Goal: Use online tool/utility: Utilize a website feature to perform a specific function

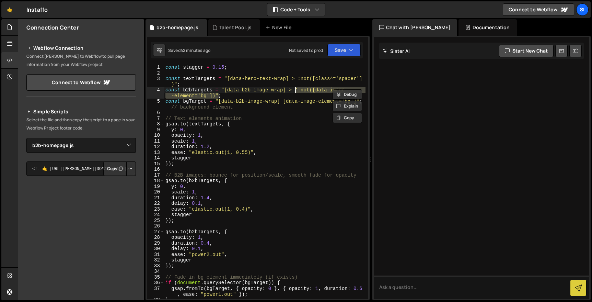
select select "45043"
click at [195, 105] on div "const stagger = 0.15 ; const textTargets = "[data-hero-text-wrap] > :not([class…" at bounding box center [265, 187] width 202 height 245
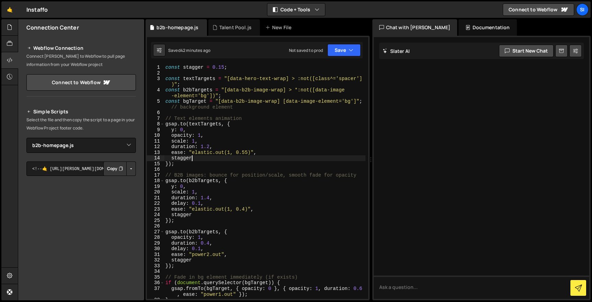
click at [256, 159] on div "const stagger = 0.15 ; const textTargets = "[data-hero-text-wrap] > :not([class…" at bounding box center [265, 187] width 202 height 245
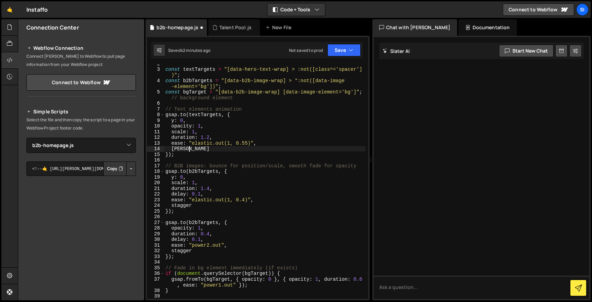
scroll to position [0, 1]
type textarea "}"
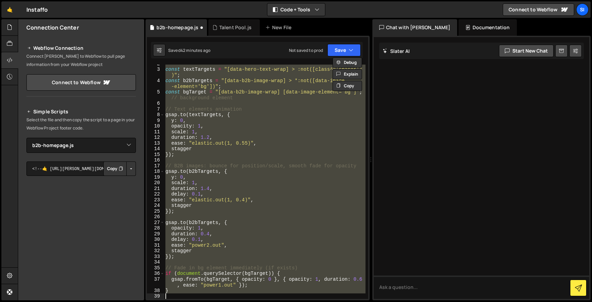
scroll to position [0, 0]
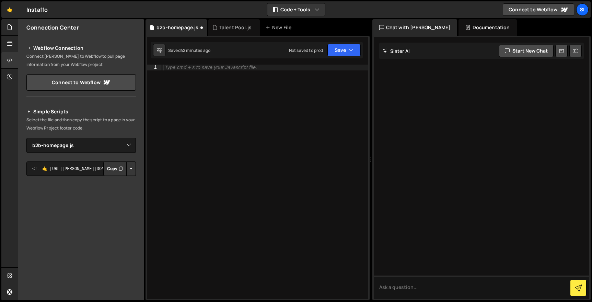
click at [338, 62] on div "1 Type cmd + s to save your Javascript file. הההההההההההההההההההההההההההההההההה…" at bounding box center [258, 168] width 224 height 264
click at [344, 49] on button "Save" at bounding box center [344, 50] width 33 height 12
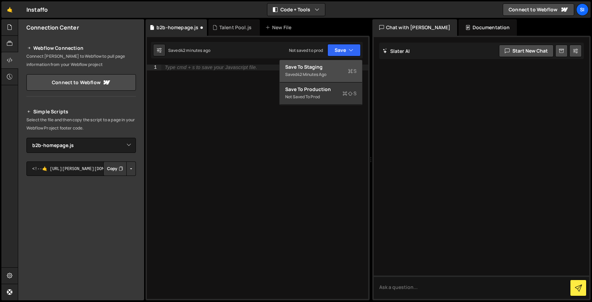
click at [332, 69] on div "Save to Staging S" at bounding box center [320, 67] width 71 height 7
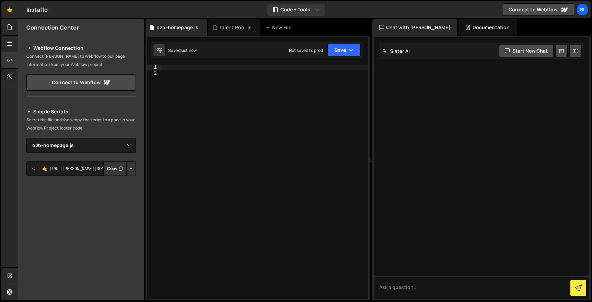
click at [267, 95] on div at bounding box center [264, 187] width 207 height 245
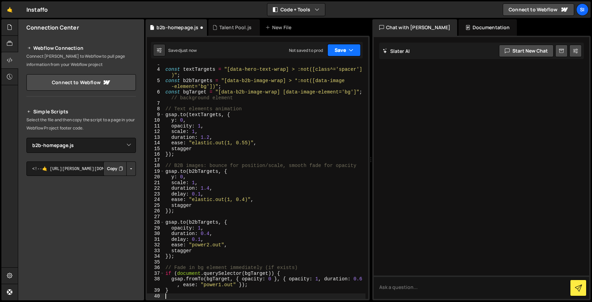
click at [334, 45] on button "Save" at bounding box center [344, 50] width 33 height 12
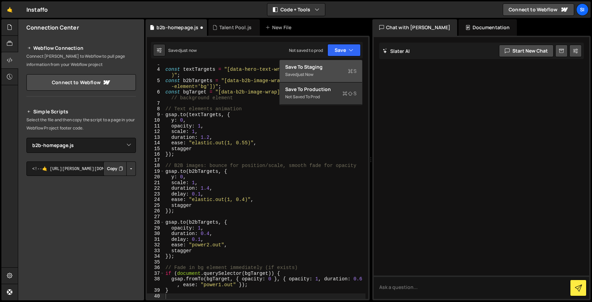
click at [325, 74] on div "Saved just now" at bounding box center [320, 74] width 71 height 8
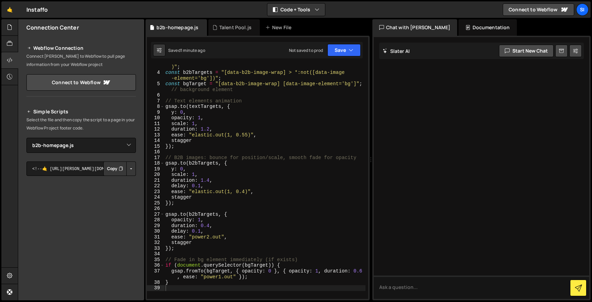
scroll to position [0, 0]
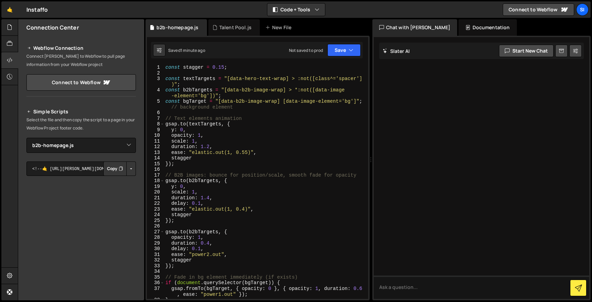
click at [228, 172] on div "const stagger = 0.15 ; const textTargets = "[data-hero-text-wrap] > :not([class…" at bounding box center [265, 187] width 202 height 245
